Goal: Communication & Community: Answer question/provide support

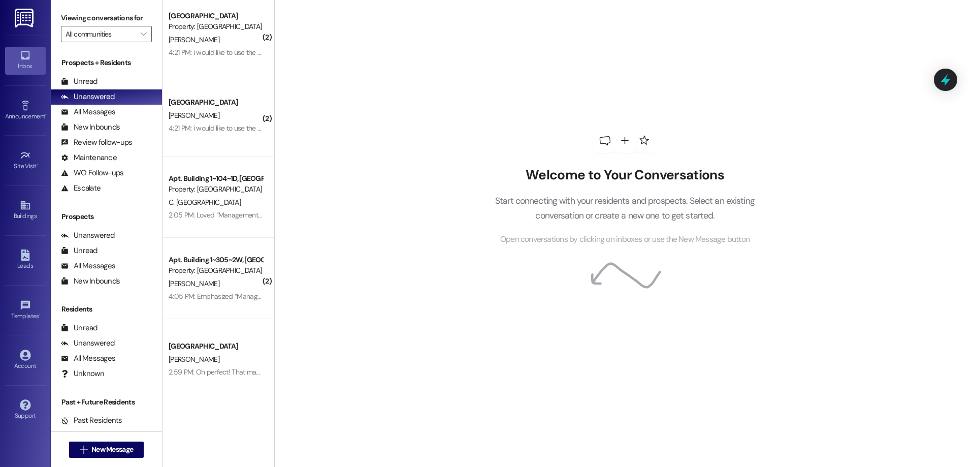
scroll to position [12, 0]
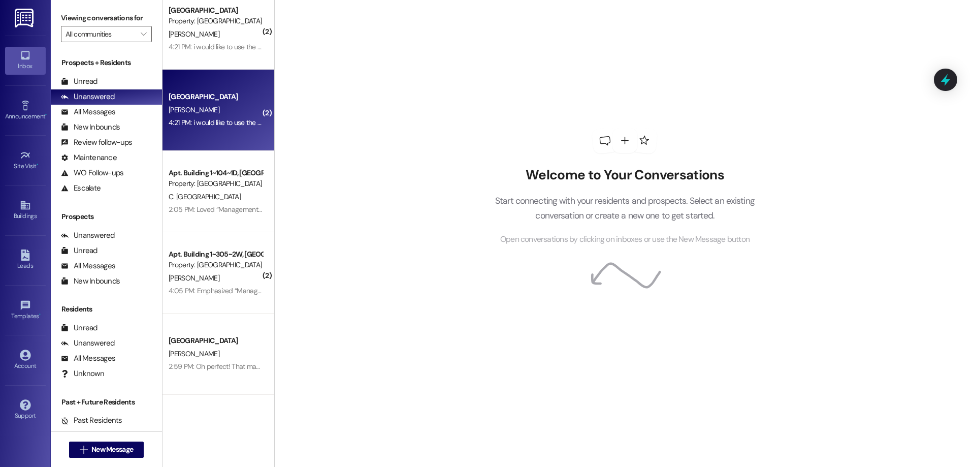
click at [239, 88] on div "Colonial House Prospect [PERSON_NAME] 4:21 PM: i would like to use the security…" at bounding box center [218, 110] width 112 height 81
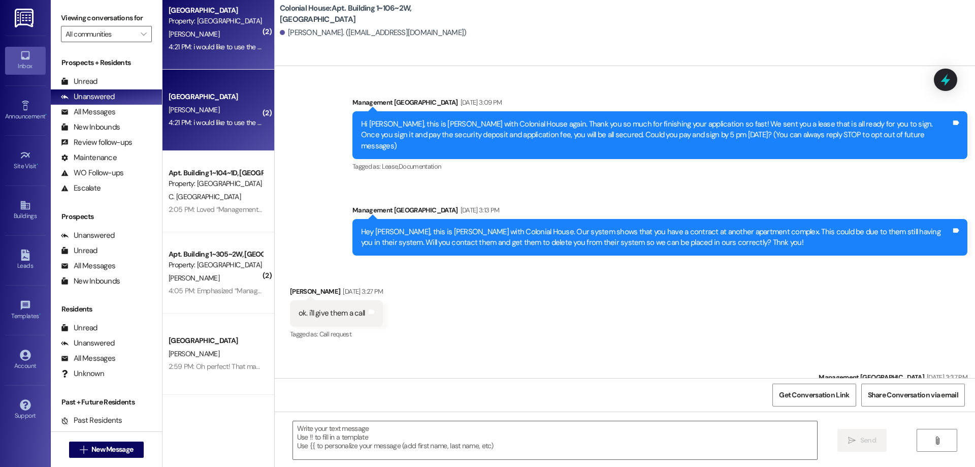
scroll to position [6567, 0]
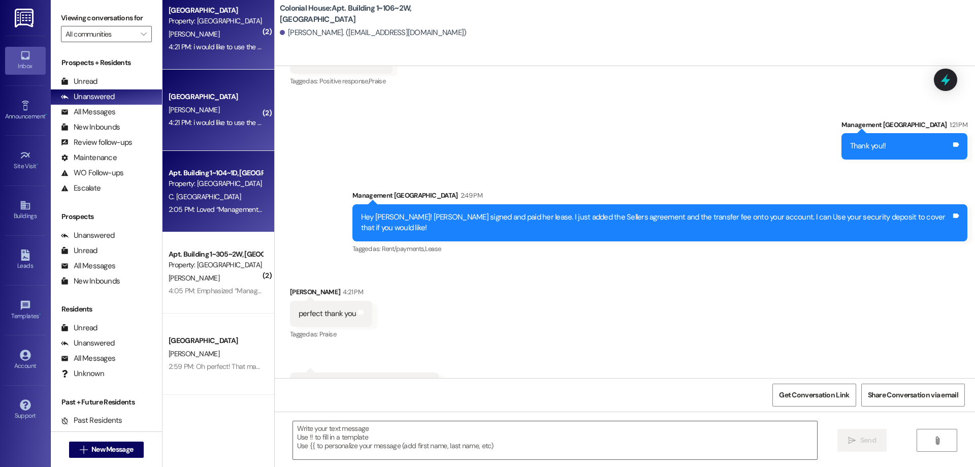
click at [217, 204] on div "2:05 PM: Loved “Management Colonial House (Colonial House): Thank you! I just i…" at bounding box center [216, 209] width 96 height 13
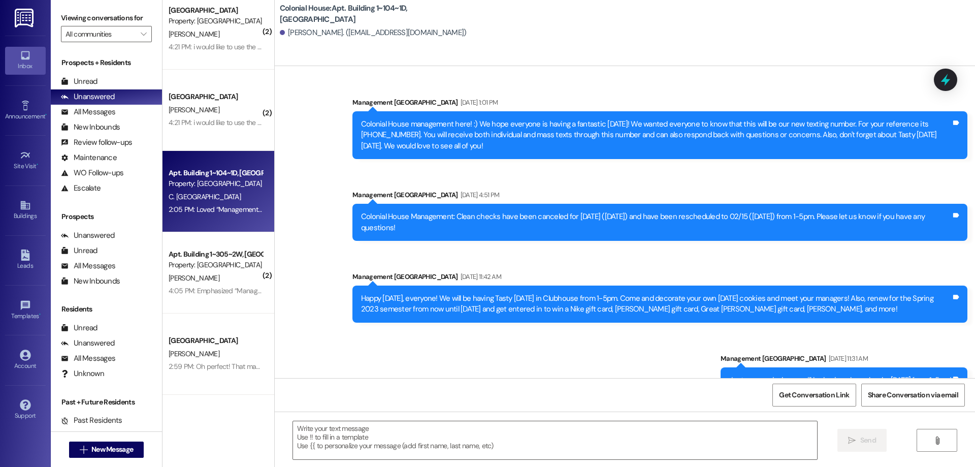
scroll to position [54640, 0]
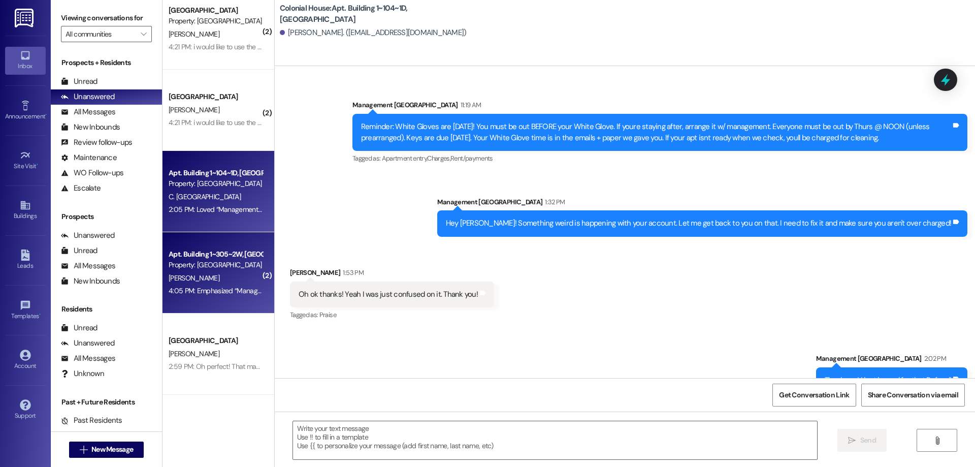
click at [226, 272] on div "[PERSON_NAME]" at bounding box center [216, 278] width 96 height 13
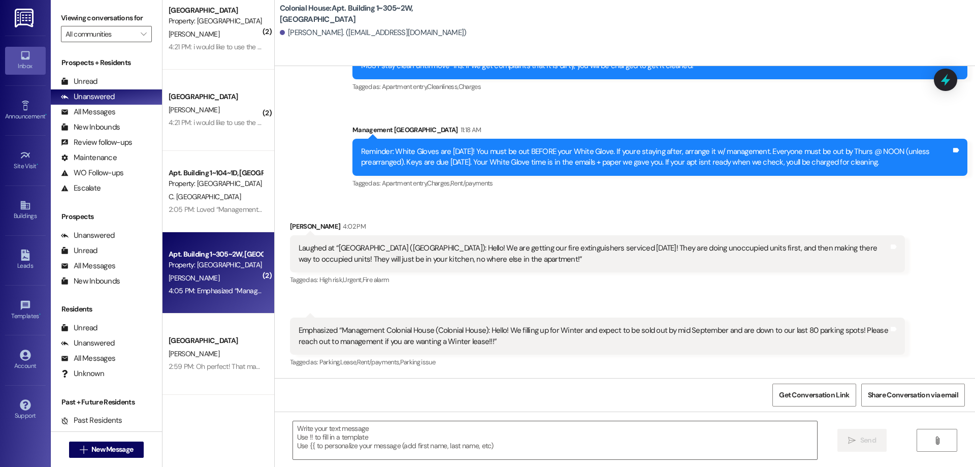
scroll to position [13391, 0]
click at [670, 437] on textarea at bounding box center [555, 440] width 524 height 38
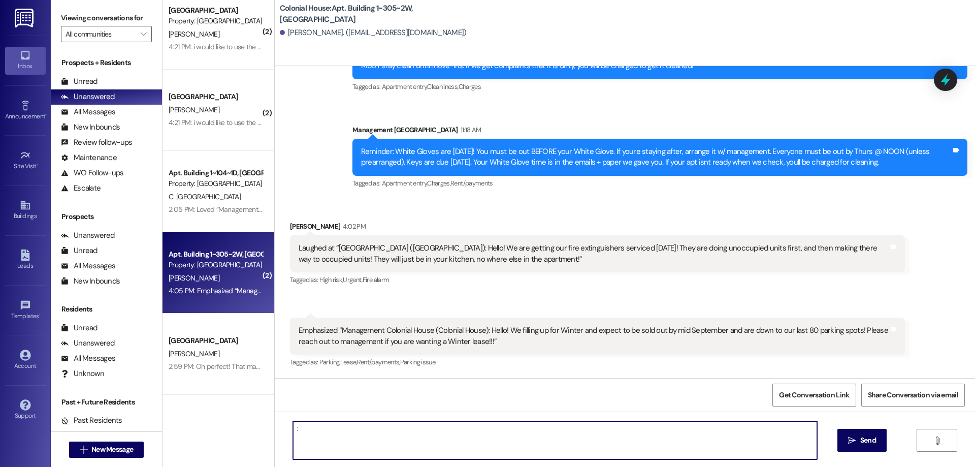
type textarea ":)"
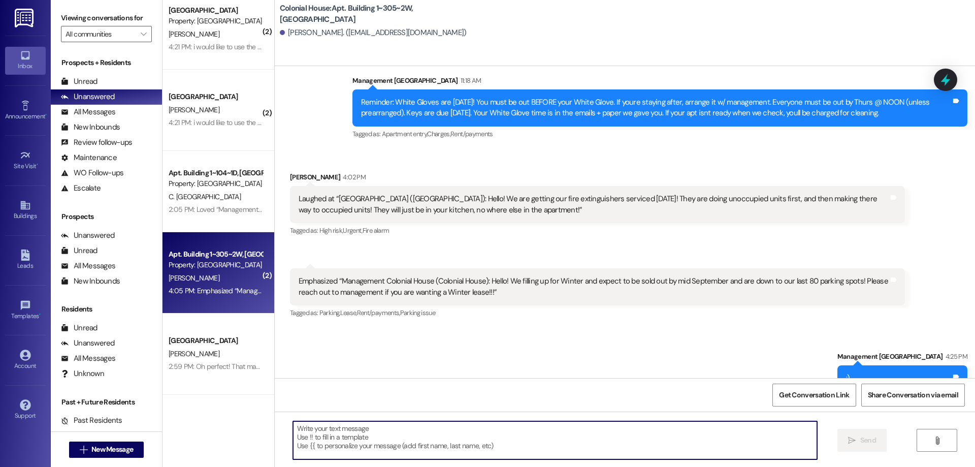
scroll to position [13462, 0]
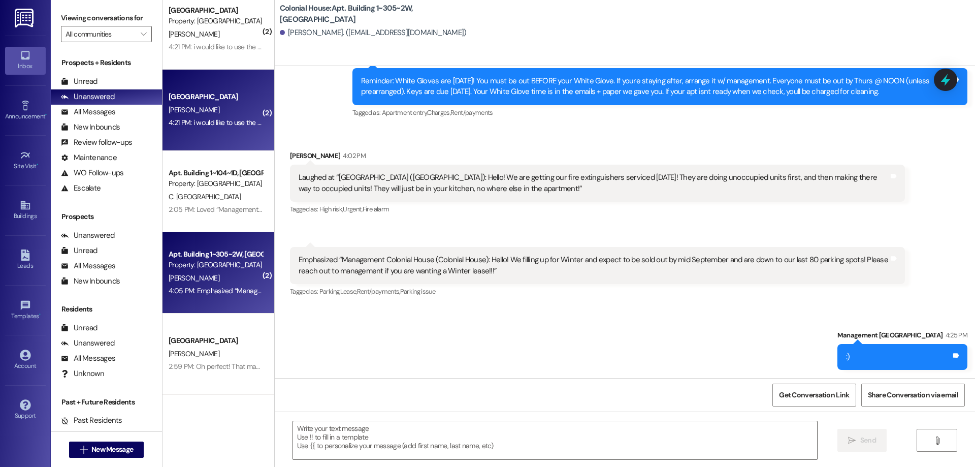
click at [209, 145] on div "Colonial House Prospect [PERSON_NAME] 4:21 PM: i would like to use the security…" at bounding box center [218, 110] width 112 height 81
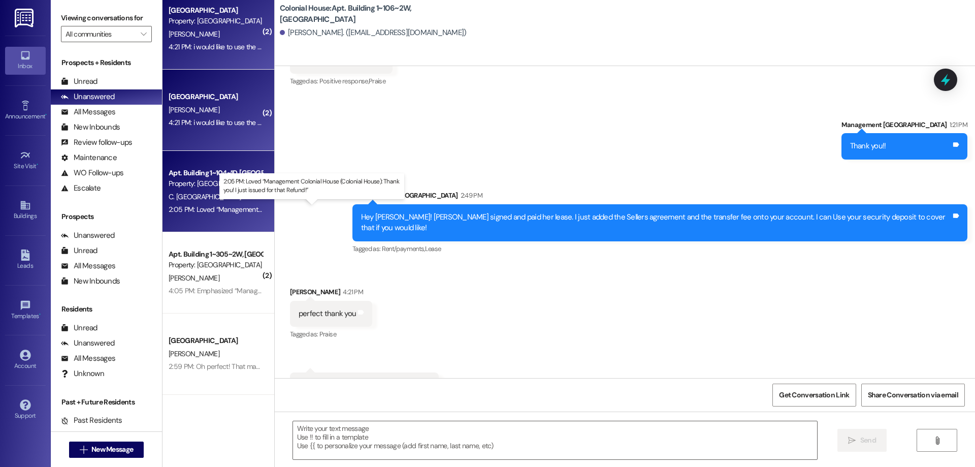
scroll to position [6566, 0]
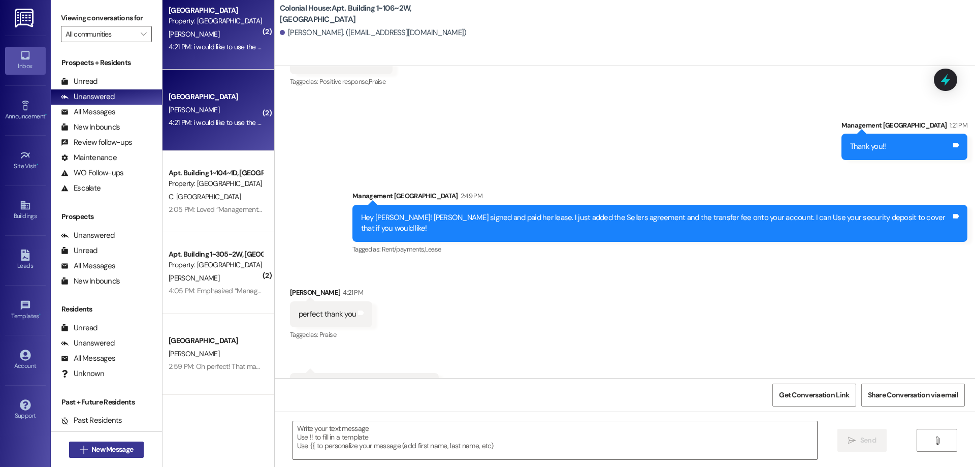
click at [130, 444] on span "New Message" at bounding box center [112, 449] width 46 height 11
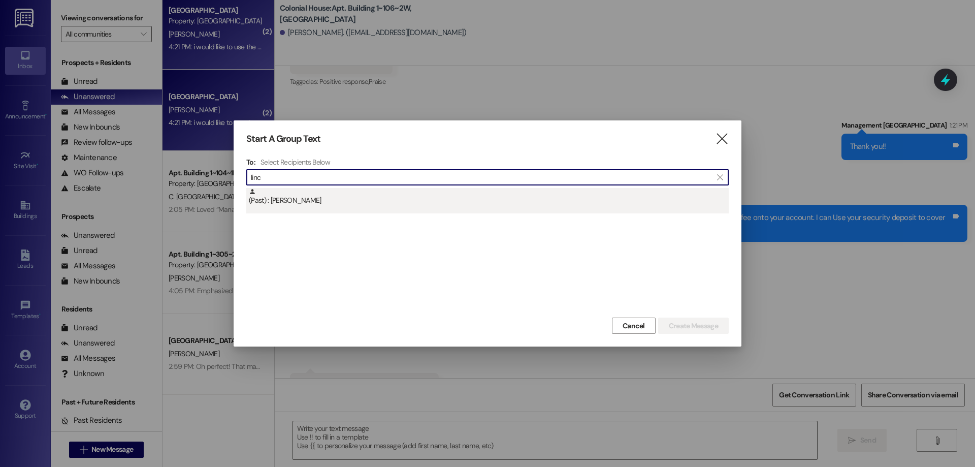
type input "linc"
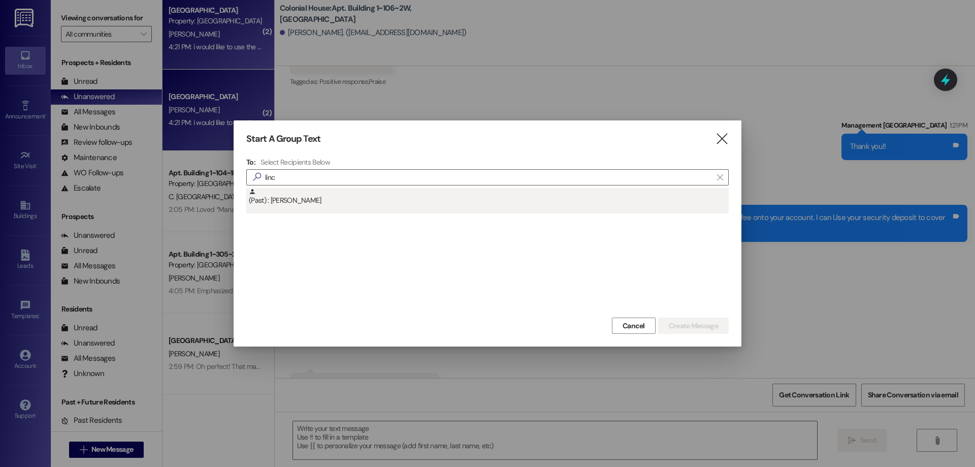
click at [329, 205] on div "(Past) : [PERSON_NAME]" at bounding box center [489, 197] width 480 height 18
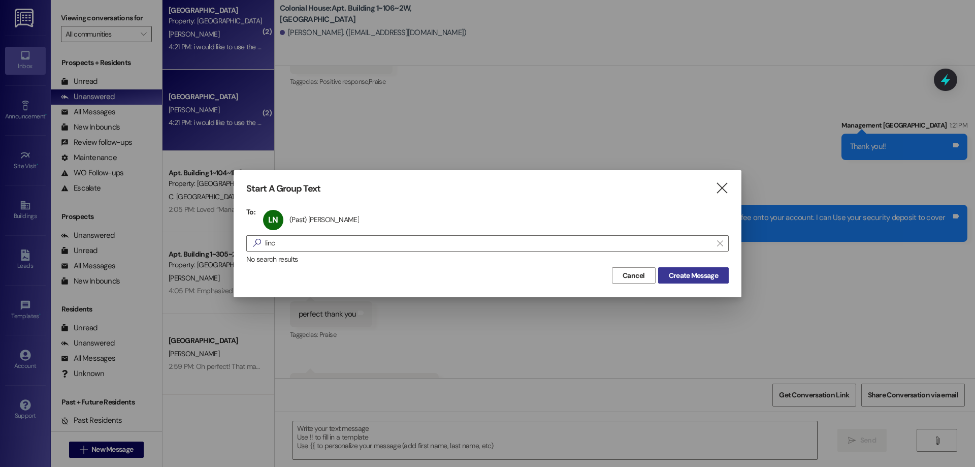
click at [692, 276] on span "Create Message" at bounding box center [693, 275] width 49 height 11
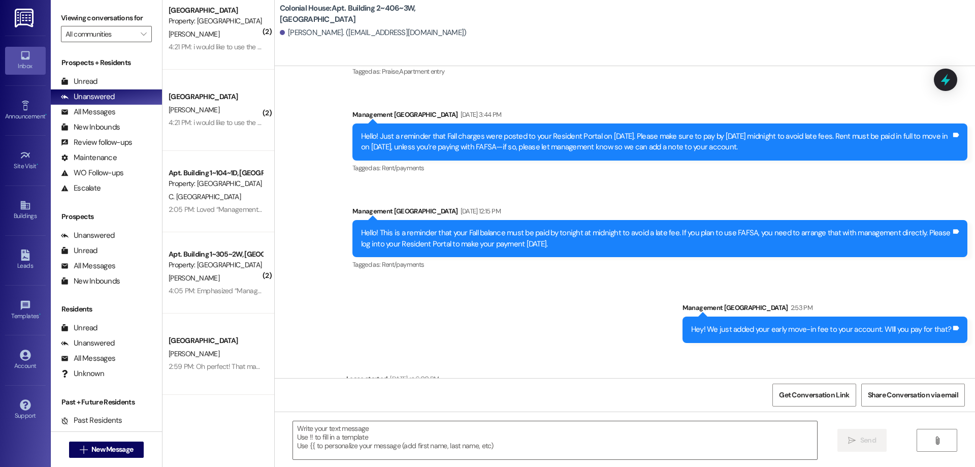
scroll to position [22242, 0]
click at [457, 439] on textarea at bounding box center [555, 440] width 524 height 38
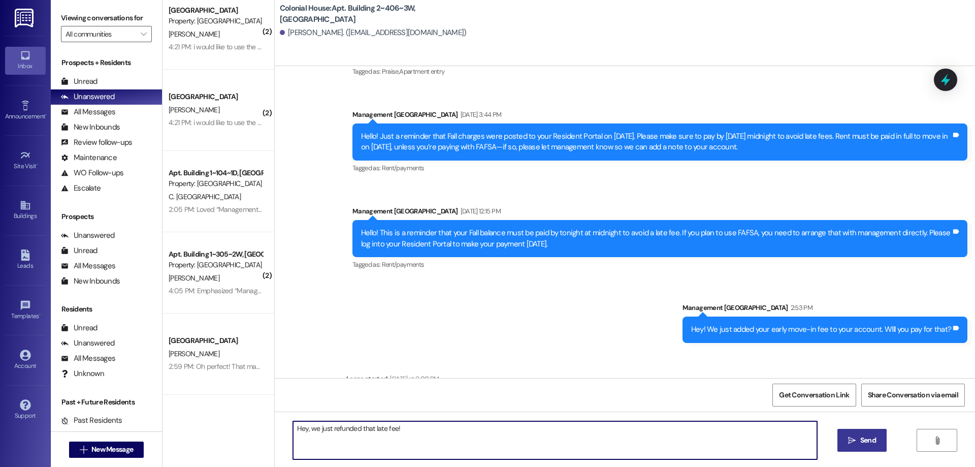
type textarea "Hey, we just refunded that late fee!"
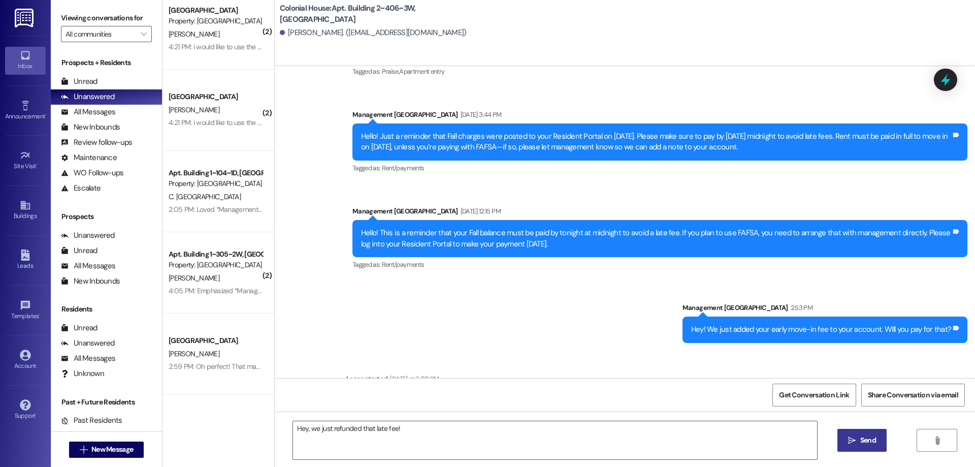
click at [870, 444] on span "Send" at bounding box center [868, 440] width 16 height 11
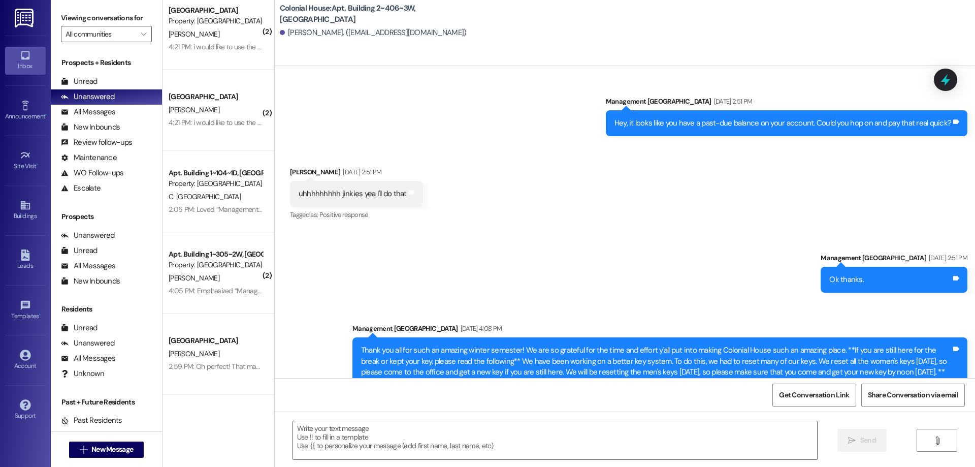
scroll to position [22259, 0]
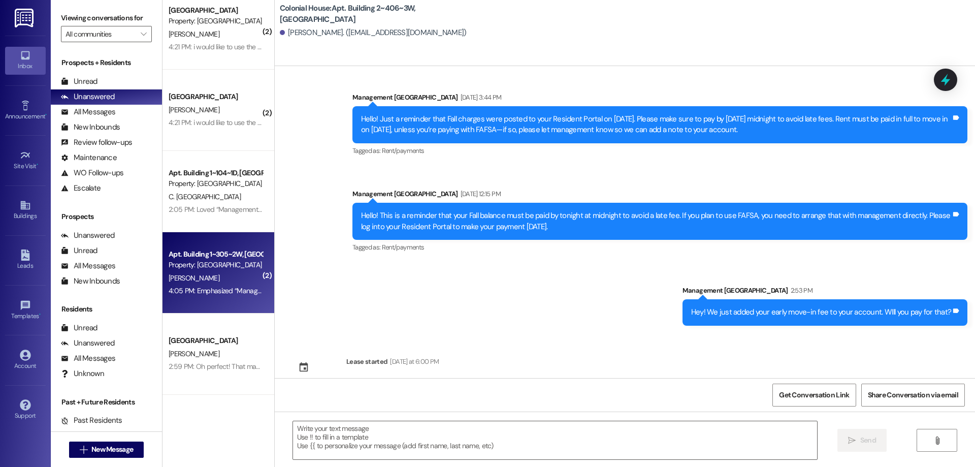
click at [225, 270] on div "Property: [GEOGRAPHIC_DATA]" at bounding box center [216, 264] width 94 height 11
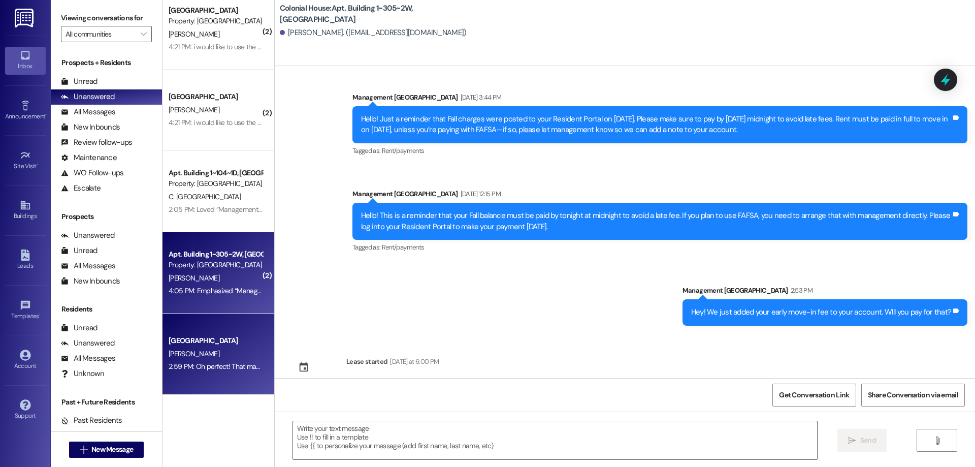
click at [247, 342] on div "[GEOGRAPHIC_DATA]" at bounding box center [216, 340] width 94 height 11
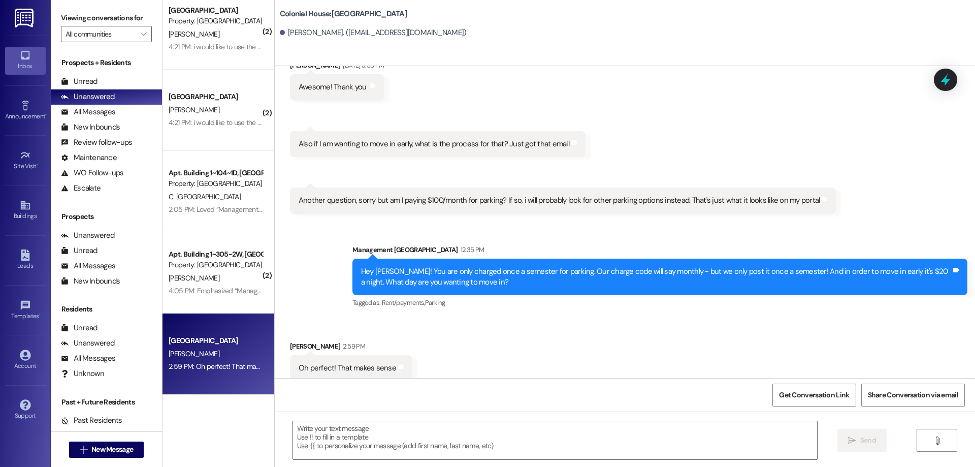
scroll to position [3732, 0]
click at [442, 444] on textarea at bounding box center [555, 440] width 524 height 38
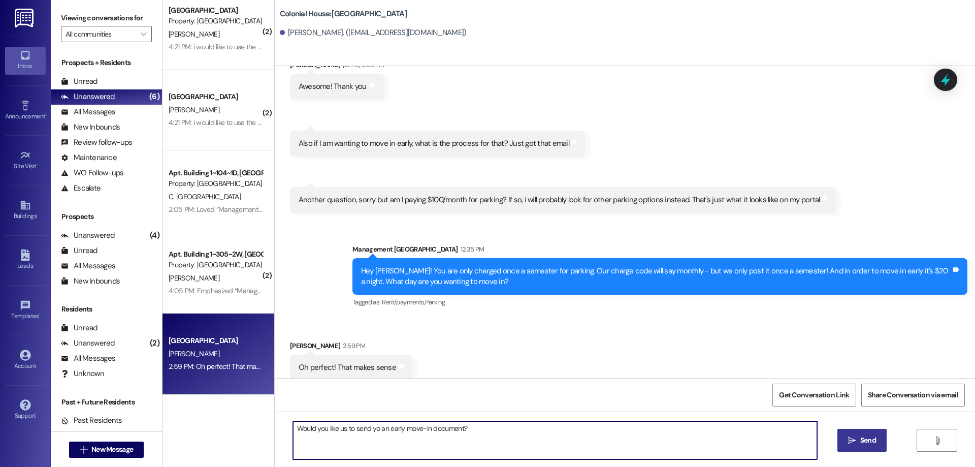
type textarea "Would you like us to send yo an early move-in document?"
drag, startPoint x: 869, startPoint y: 442, endPoint x: 868, endPoint y: 436, distance: 6.3
click at [869, 441] on span "Send" at bounding box center [868, 440] width 16 height 11
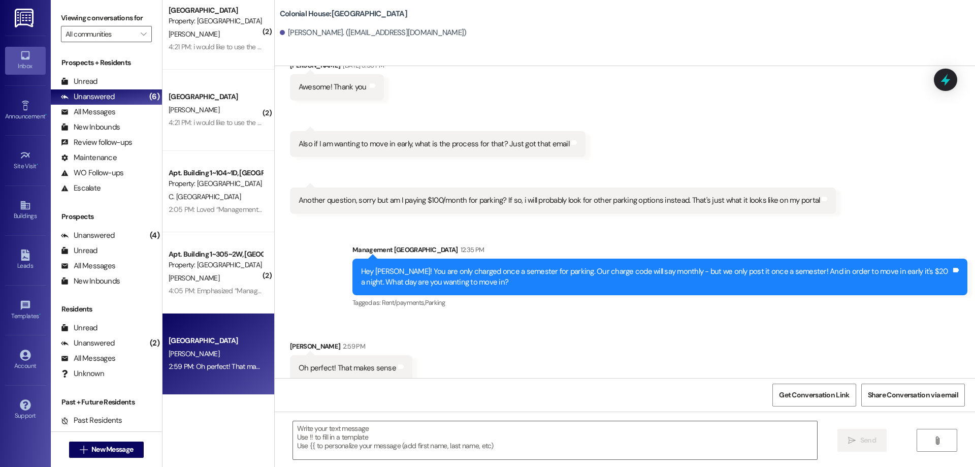
scroll to position [3803, 0]
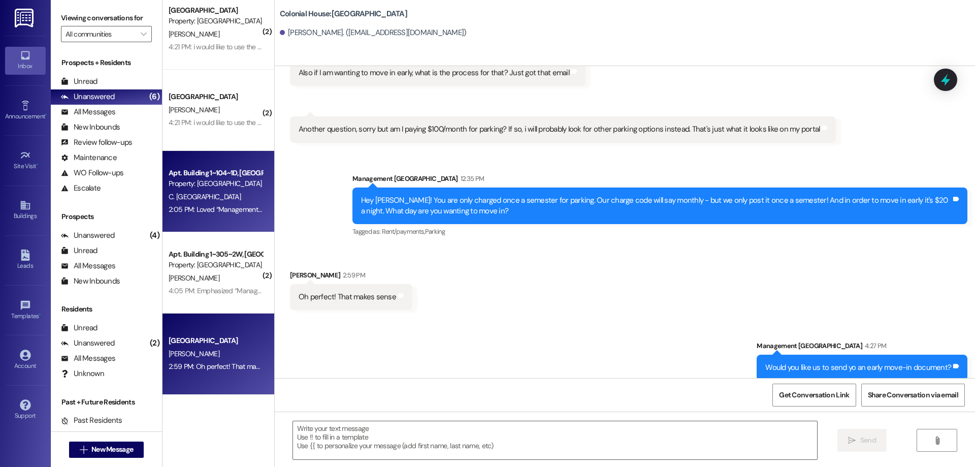
click at [216, 200] on div "C. [GEOGRAPHIC_DATA]" at bounding box center [216, 196] width 96 height 13
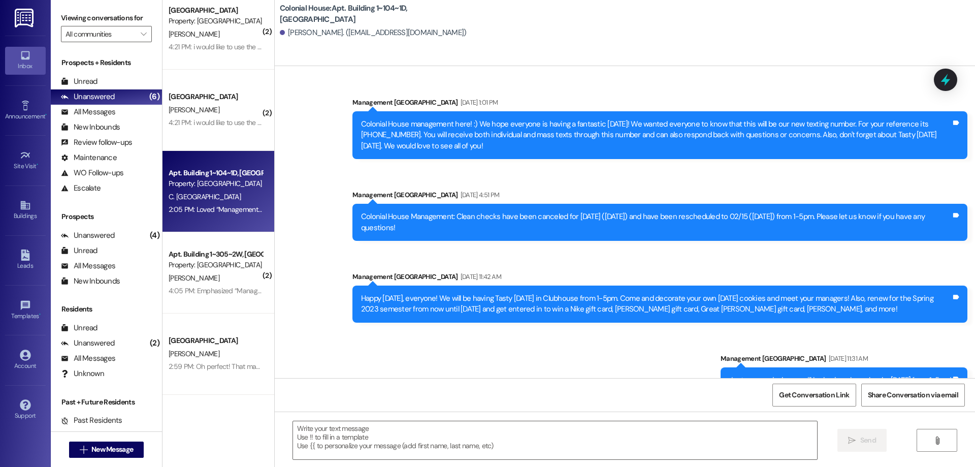
scroll to position [54640, 0]
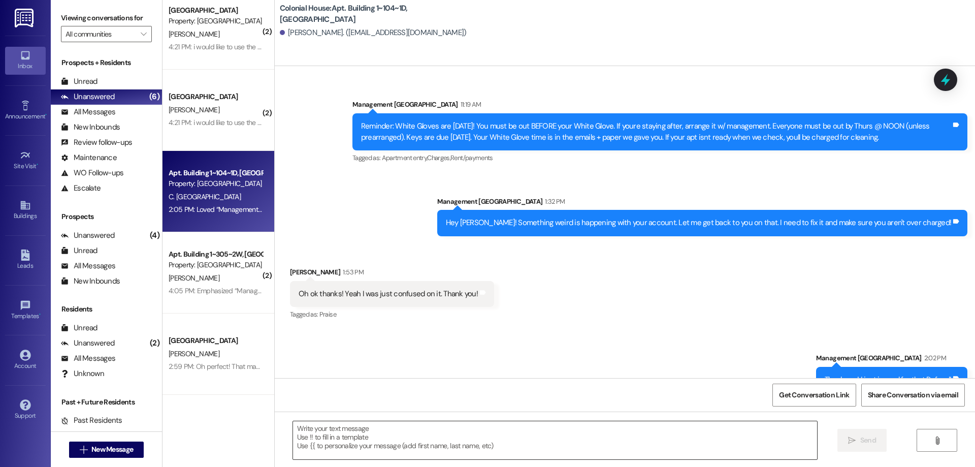
click at [550, 434] on textarea at bounding box center [555, 440] width 524 height 38
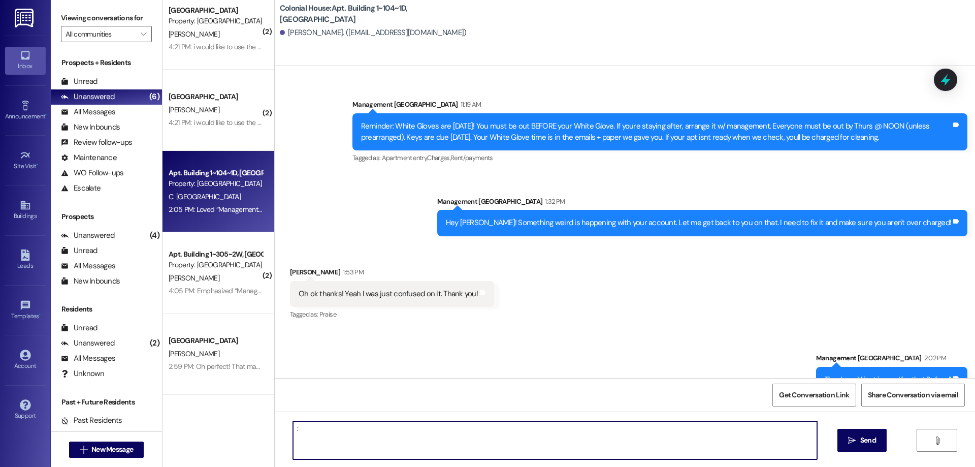
type textarea ":)"
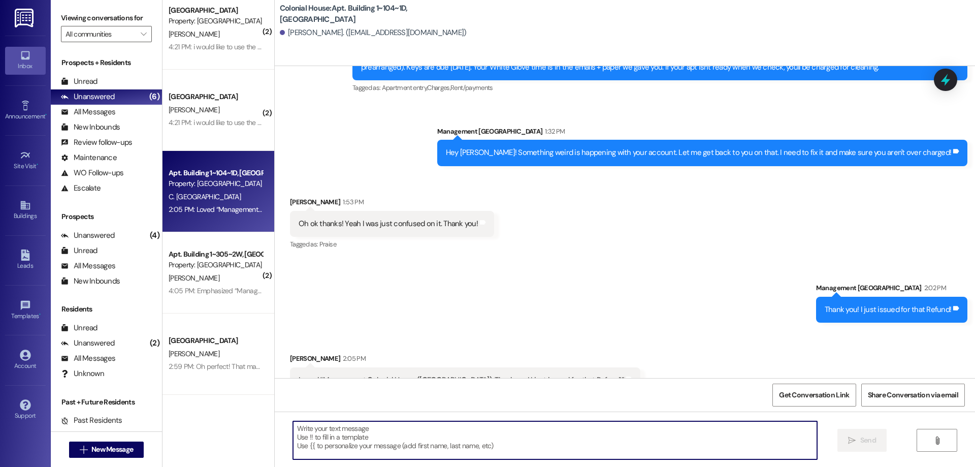
scroll to position [54711, 0]
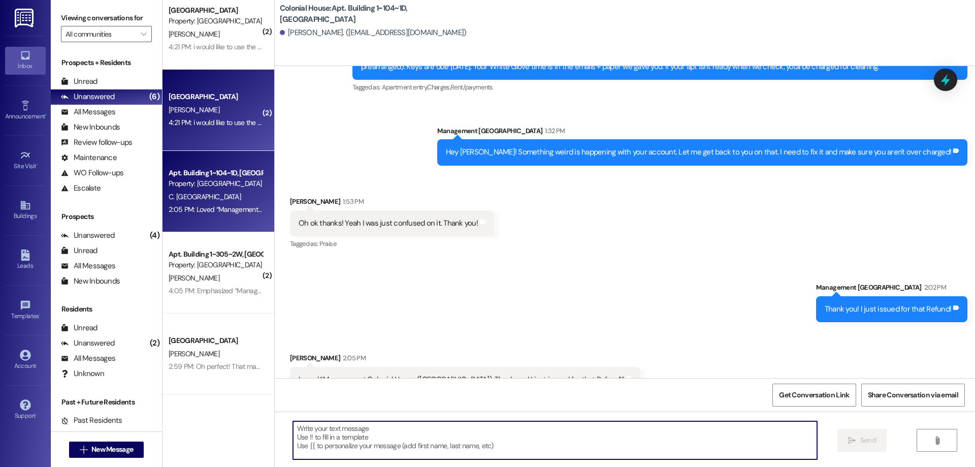
click at [202, 94] on div "[GEOGRAPHIC_DATA]" at bounding box center [216, 96] width 94 height 11
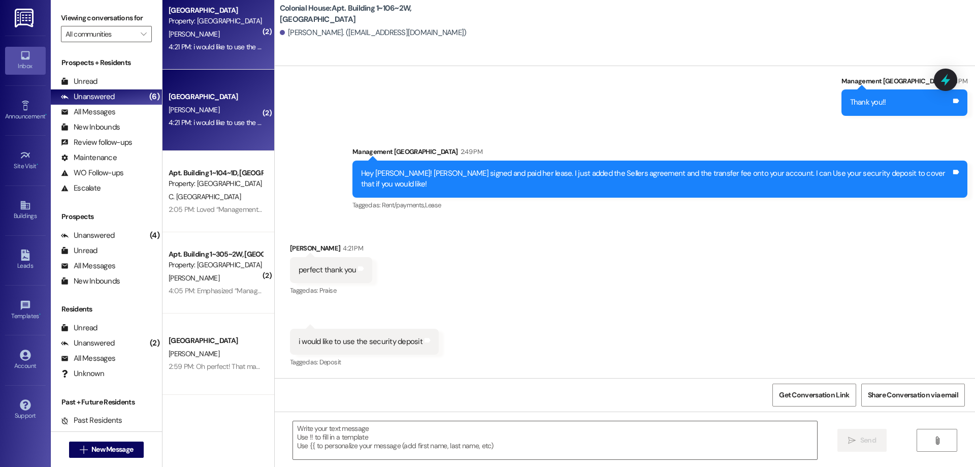
scroll to position [6567, 0]
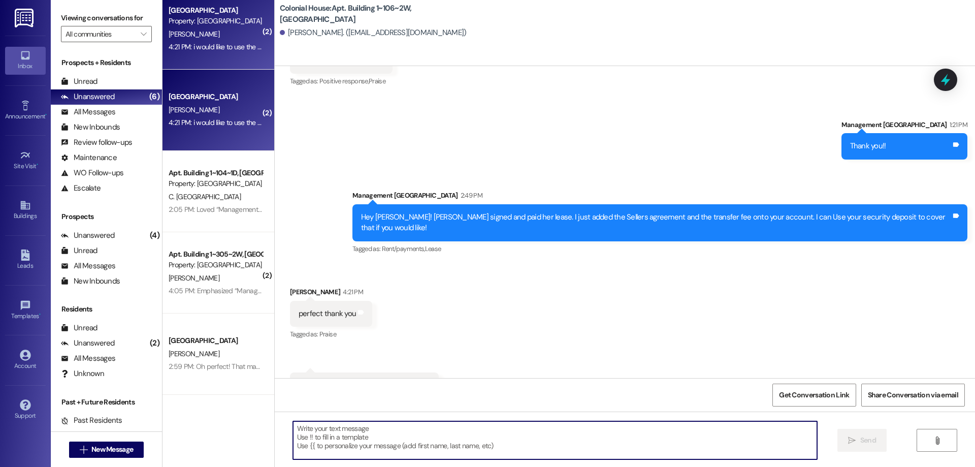
click at [523, 425] on textarea at bounding box center [555, 440] width 524 height 38
type textarea "Ok"
